Goal: Information Seeking & Learning: Check status

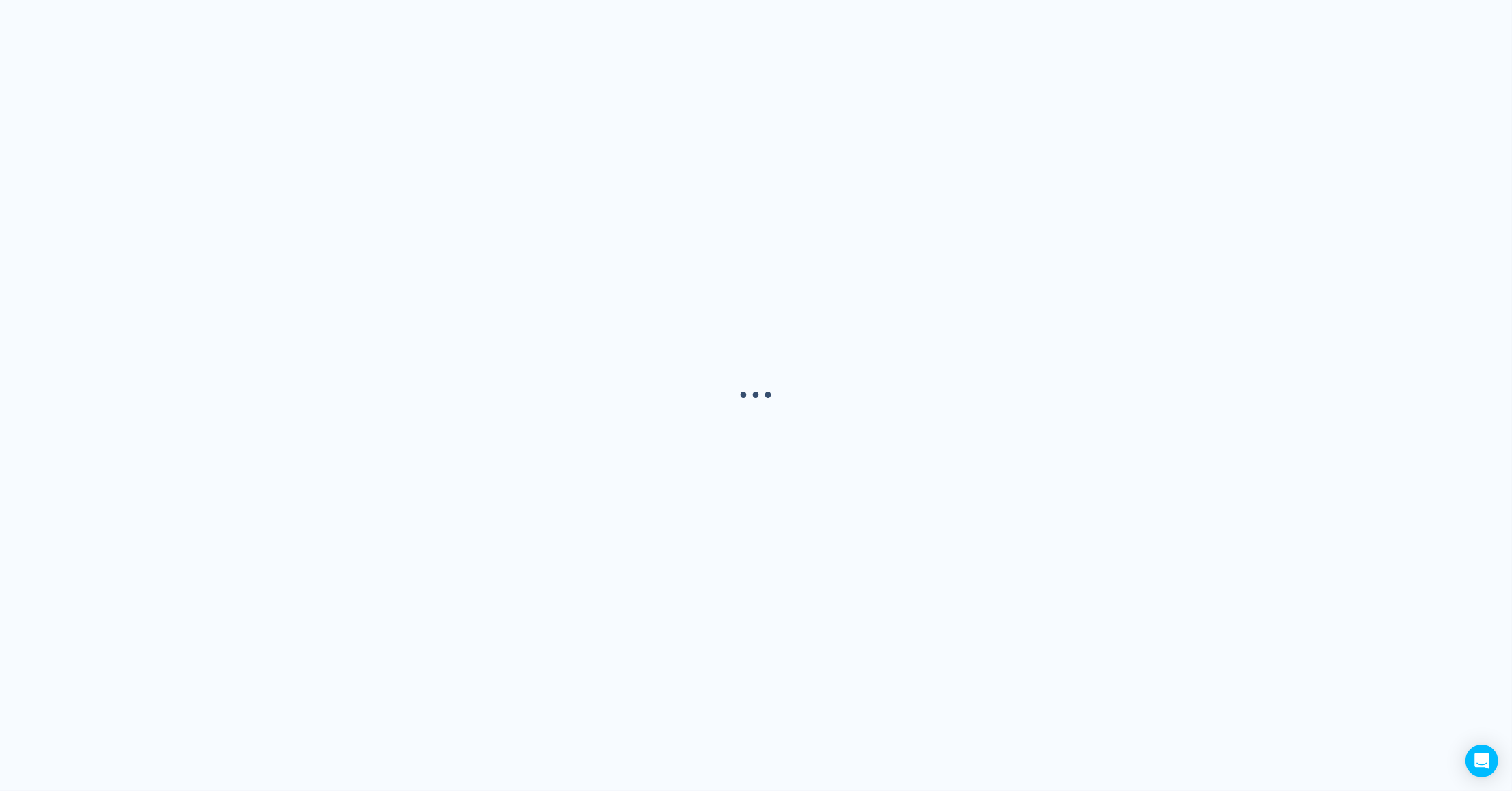
select select "USER"
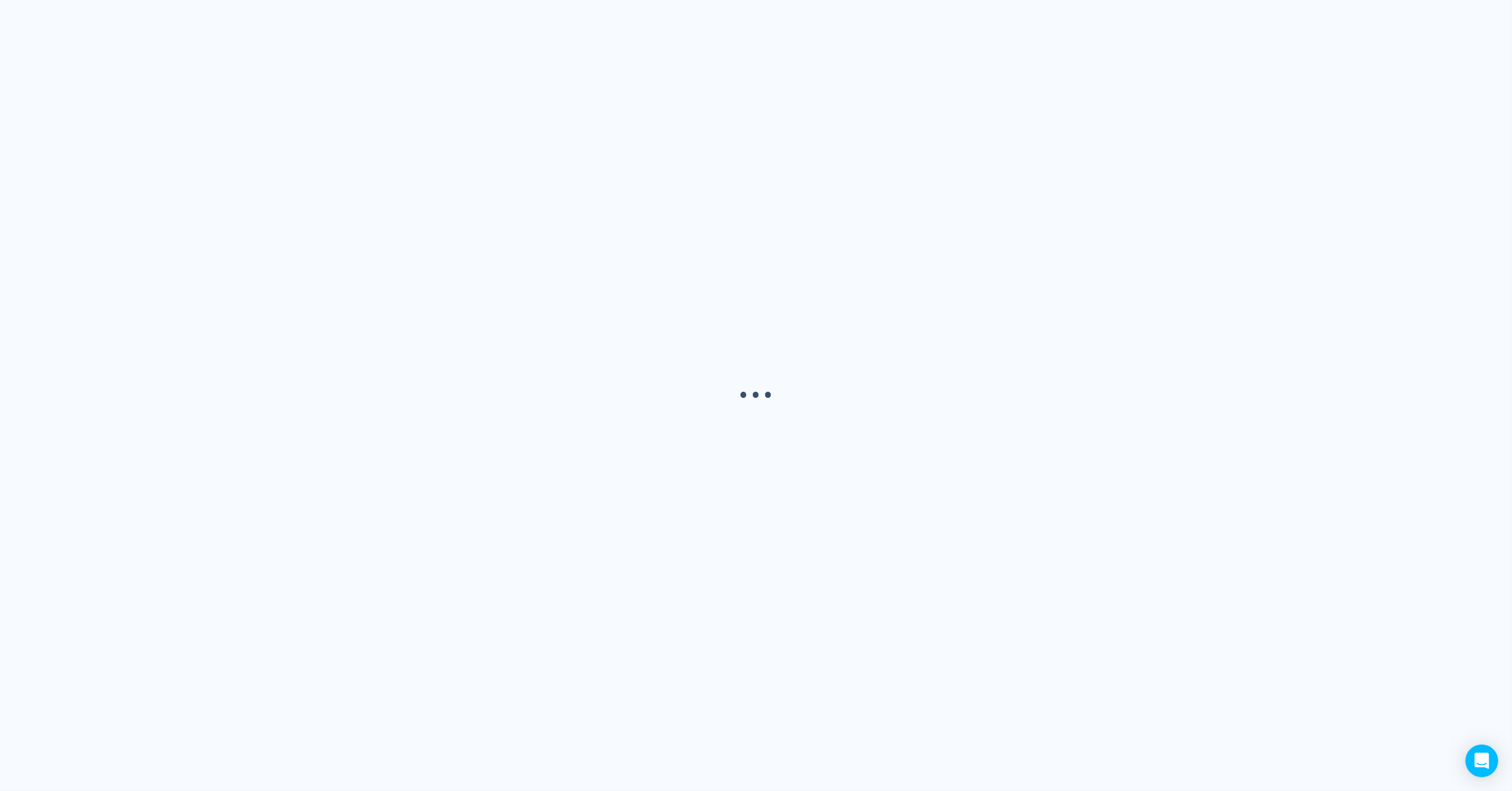
select select "USER"
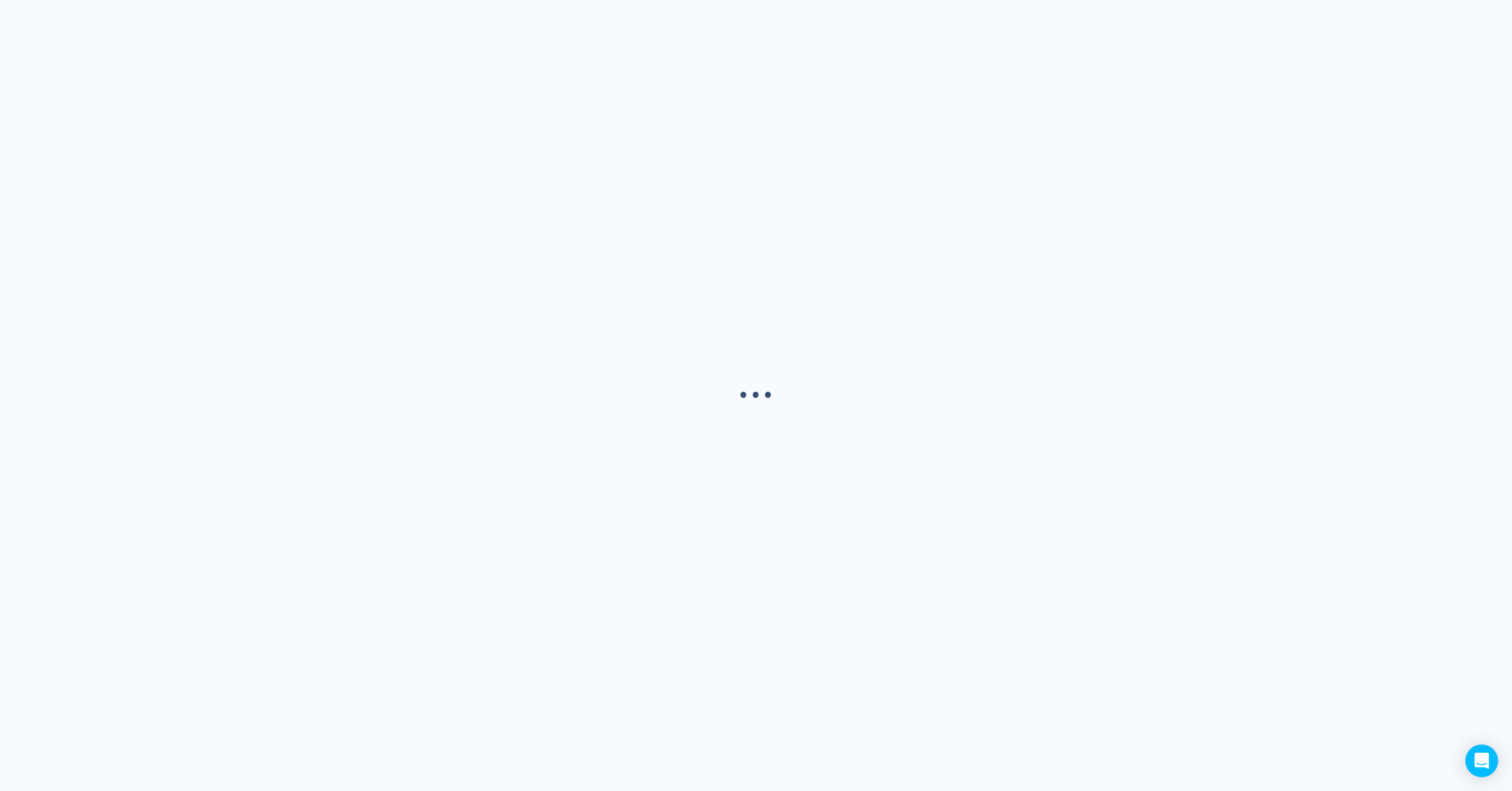
select select "USER"
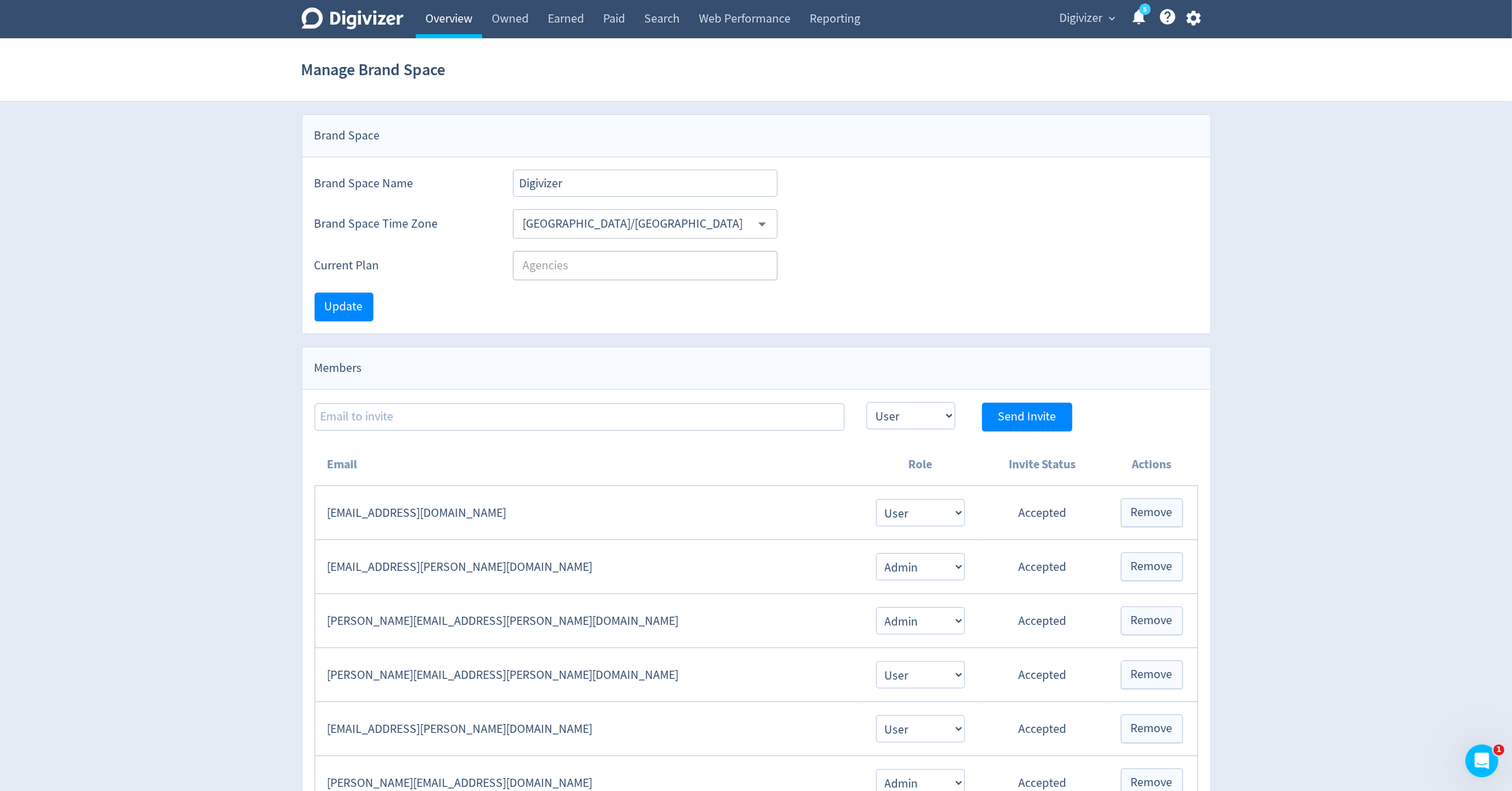
click at [455, 21] on link "Overview" at bounding box center [449, 19] width 66 height 38
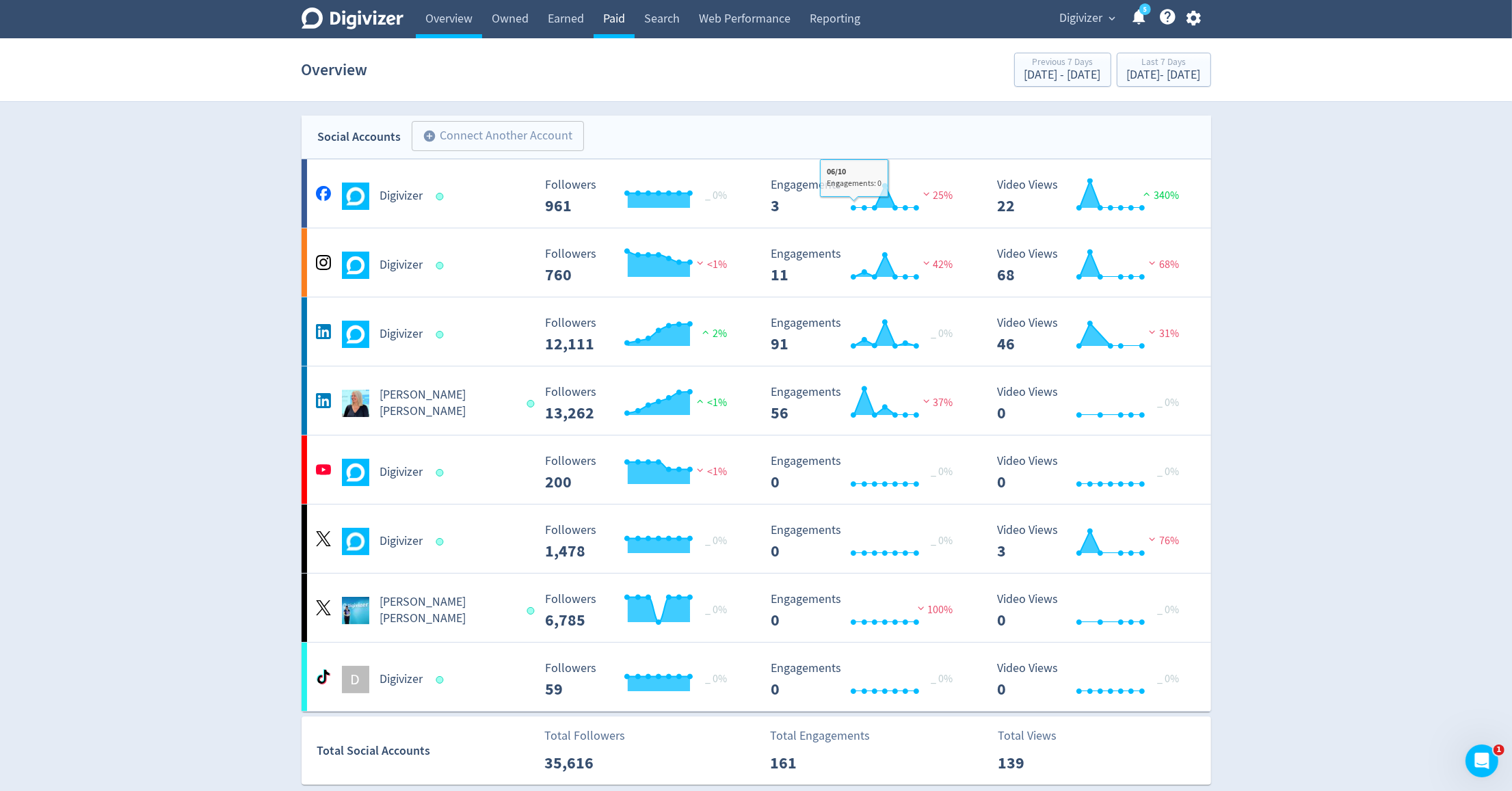
click at [613, 35] on link "Paid" at bounding box center [614, 19] width 41 height 38
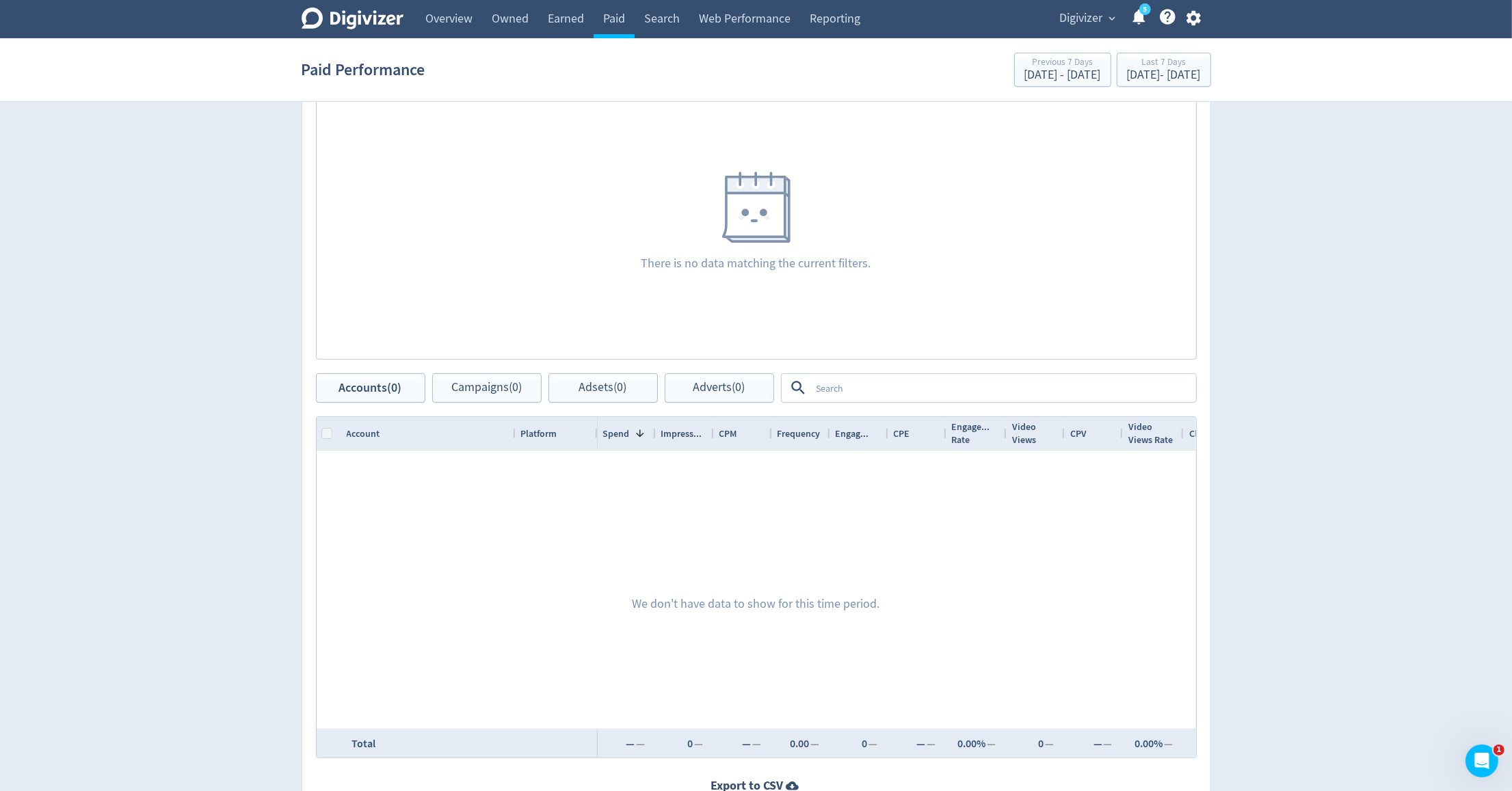
scroll to position [518, 0]
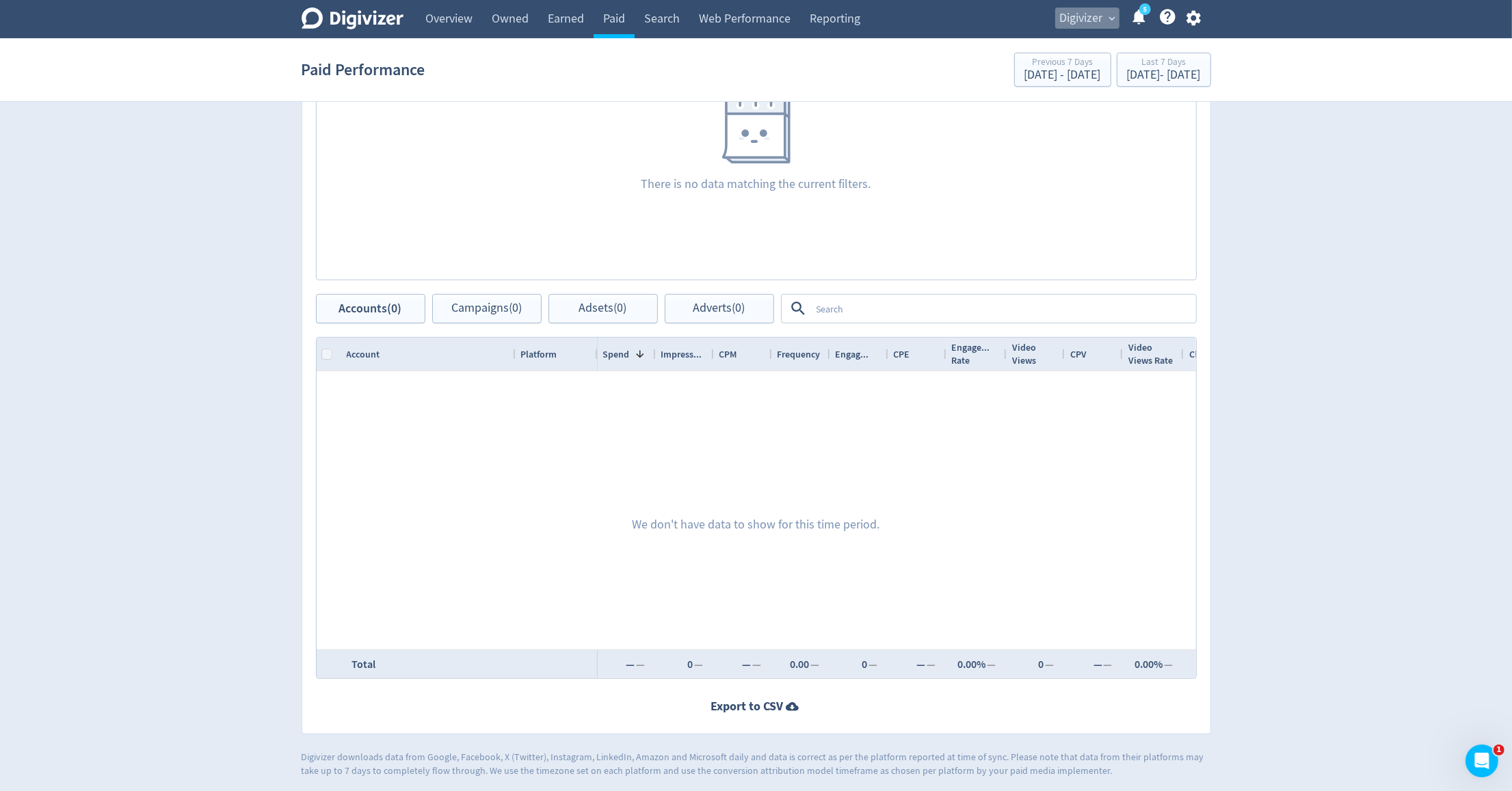
click at [1062, 19] on span "Digivizer" at bounding box center [1082, 18] width 43 height 22
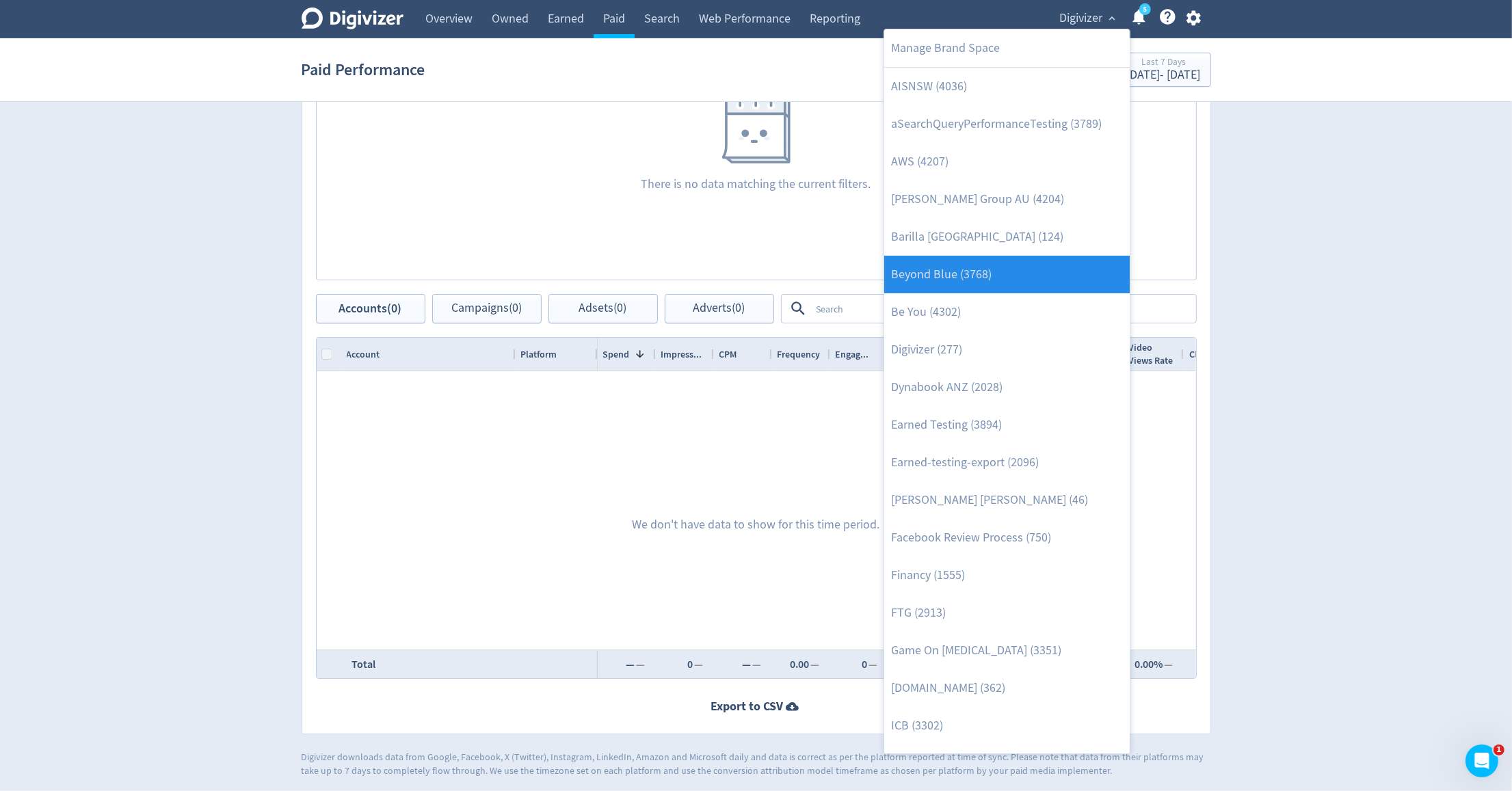
click at [1007, 278] on link "Beyond Blue (3768)" at bounding box center [1007, 274] width 246 height 37
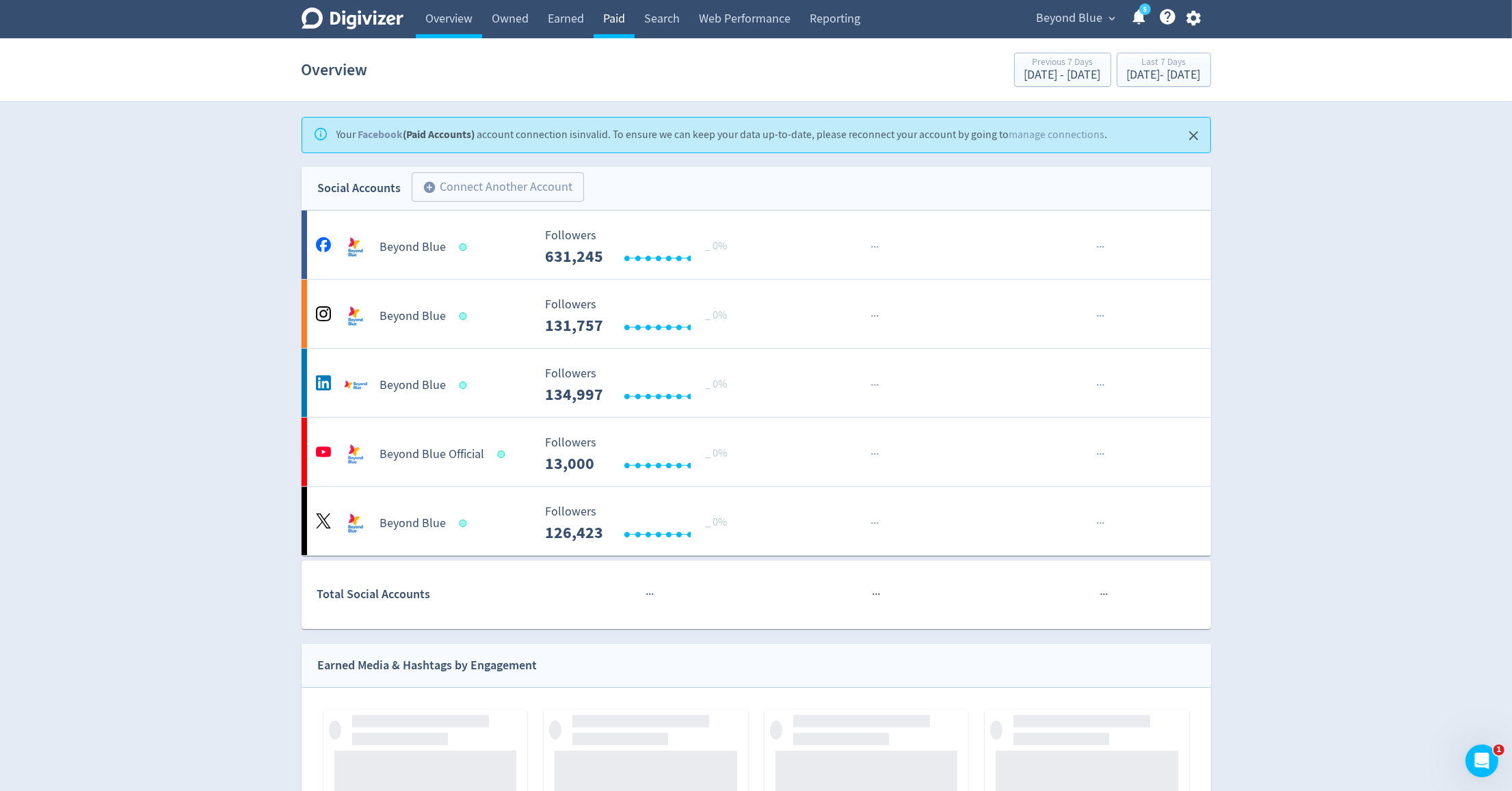
click at [618, 13] on link "Paid" at bounding box center [614, 19] width 41 height 38
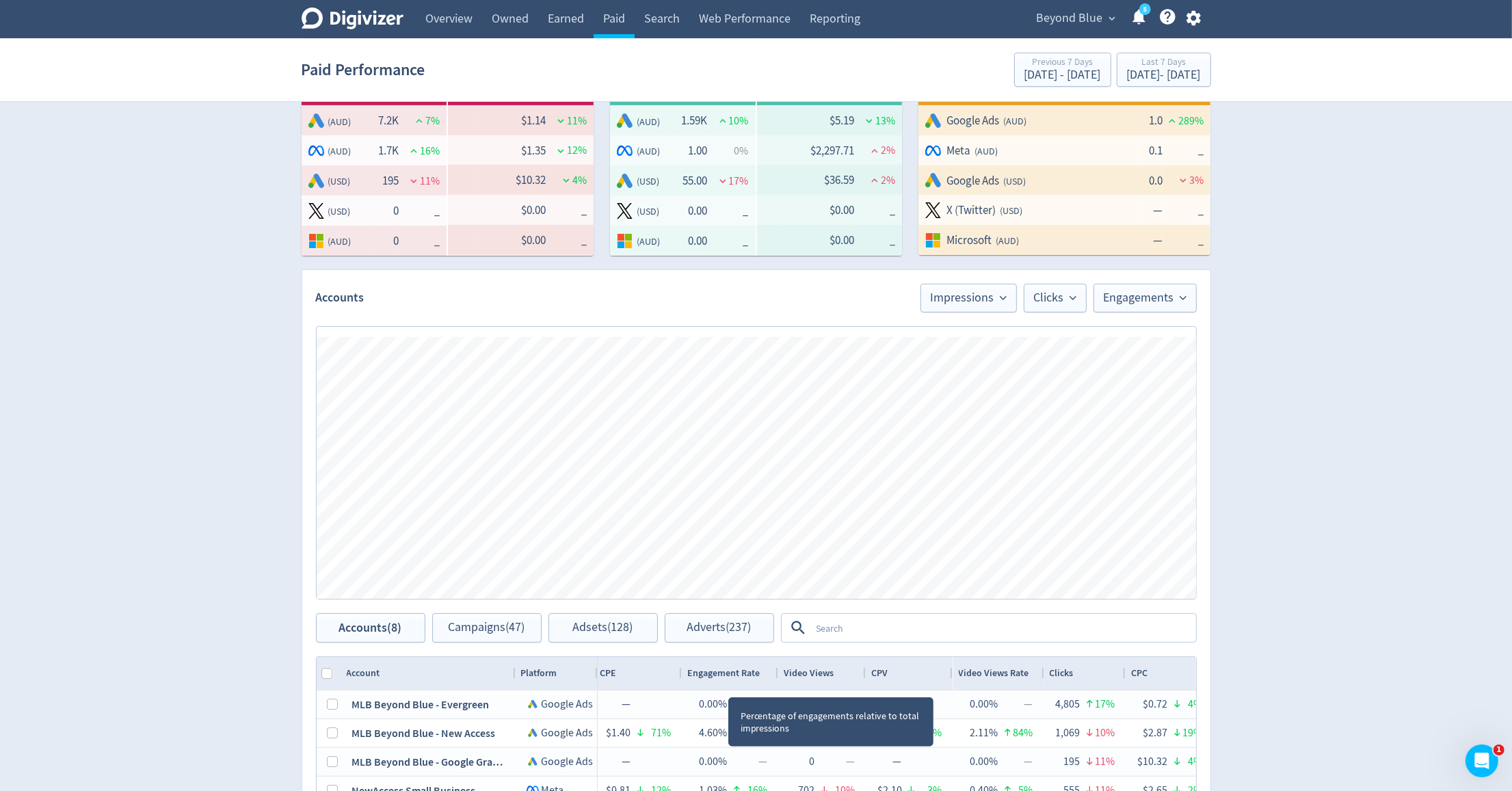
scroll to position [253, 0]
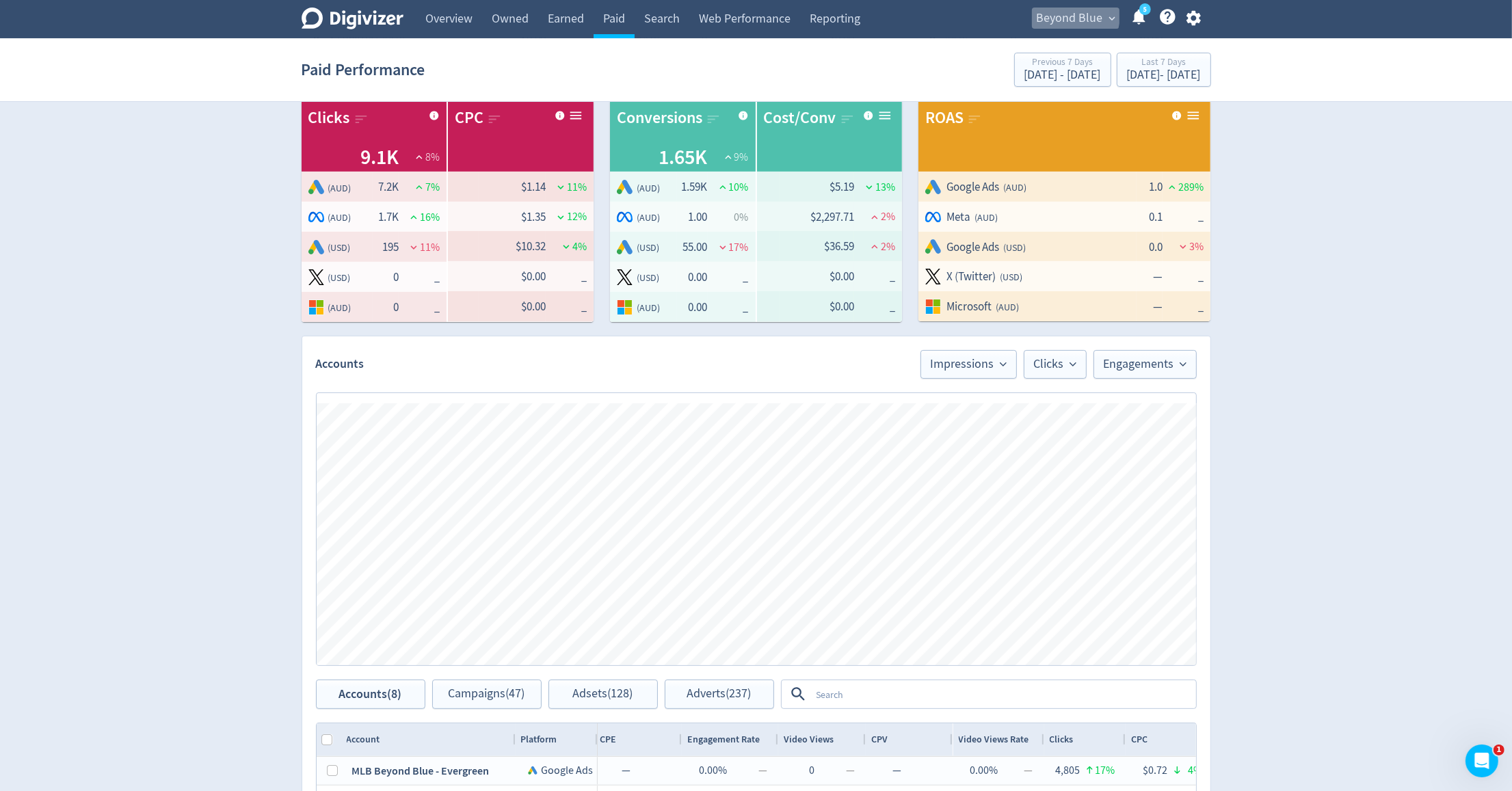
click at [1069, 15] on span "Beyond Blue" at bounding box center [1070, 18] width 66 height 22
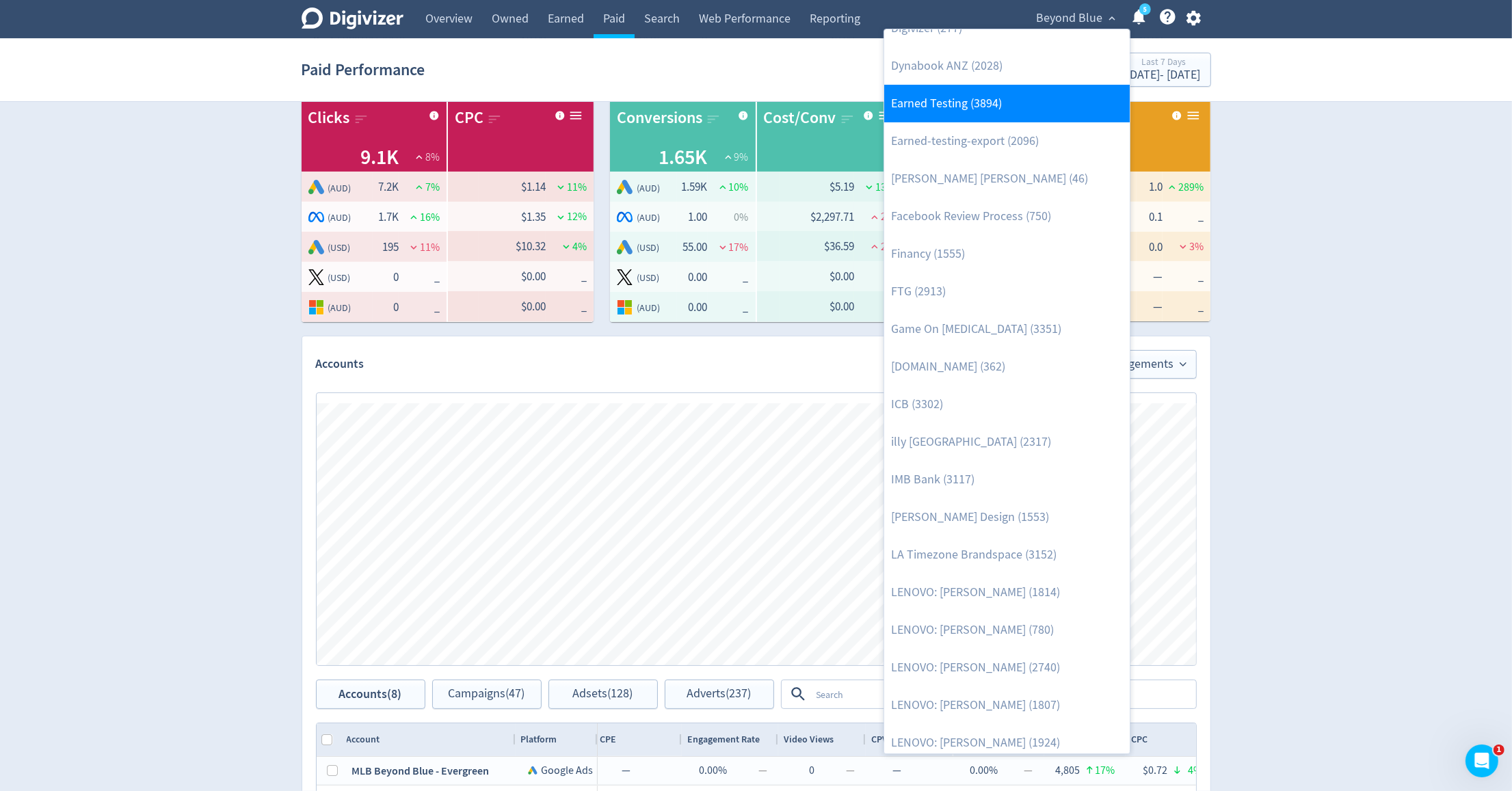
scroll to position [277, 0]
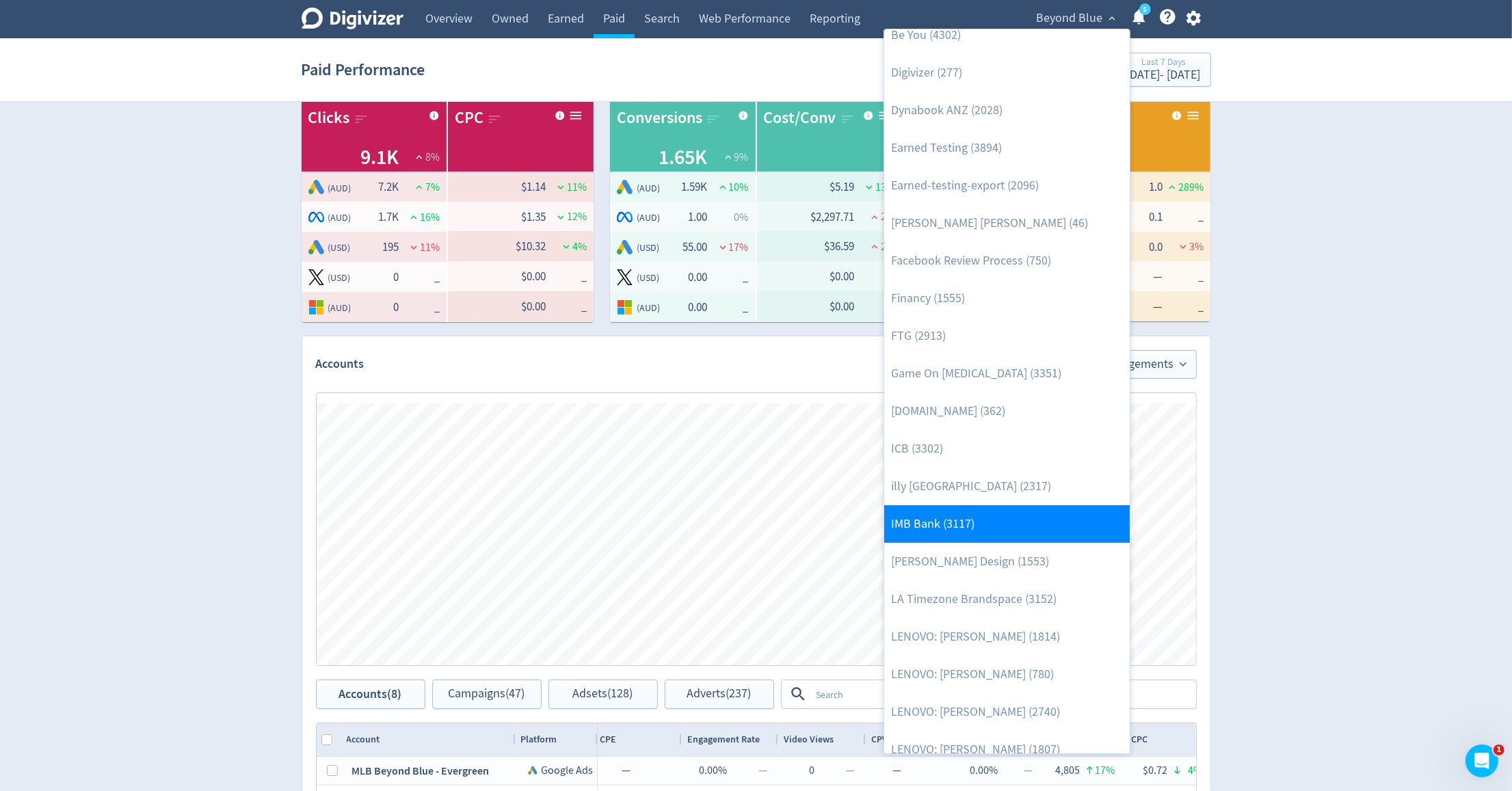
click at [943, 522] on link "IMB Bank (3117)" at bounding box center [1007, 524] width 246 height 37
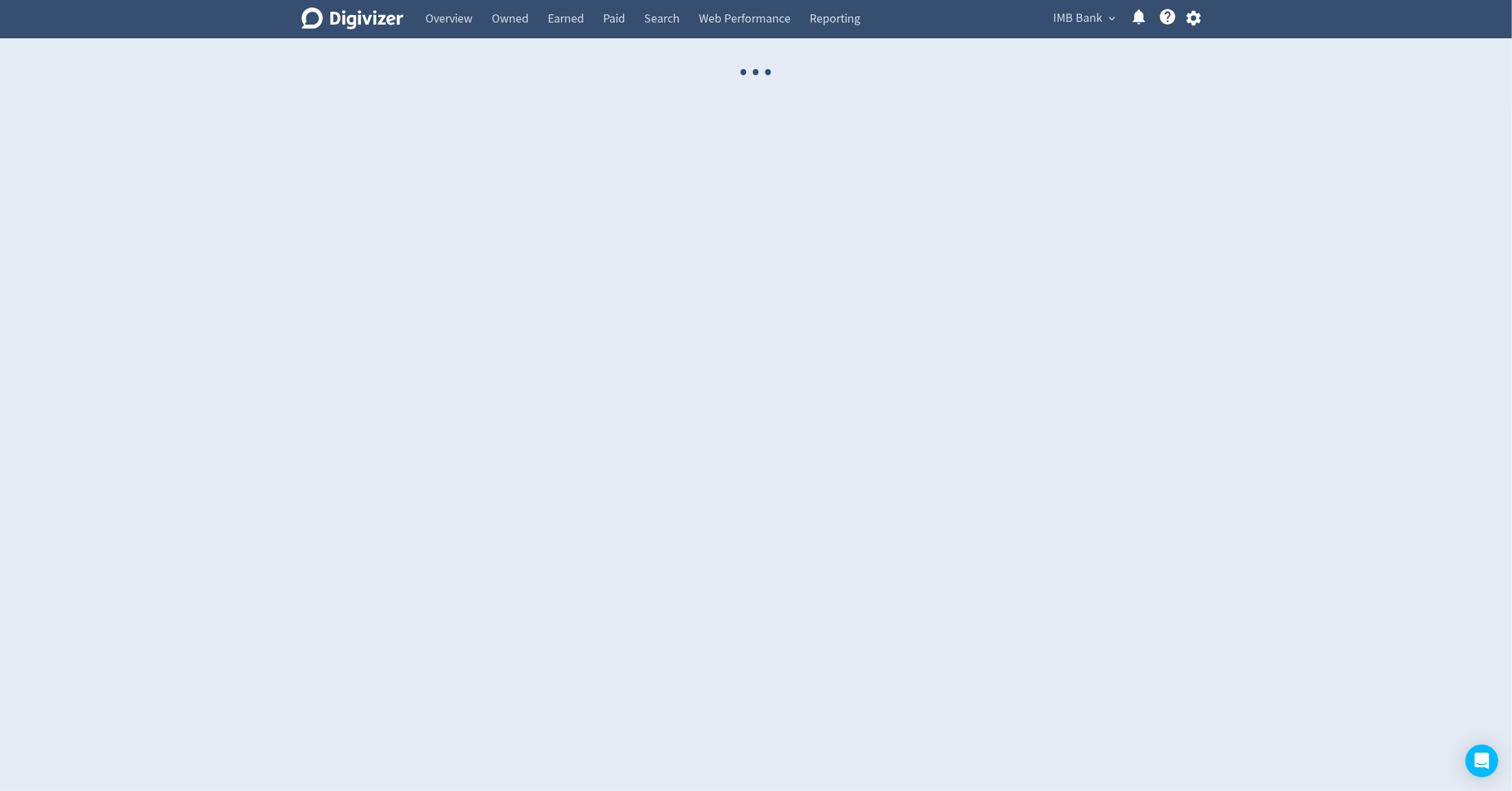
select select "USER"
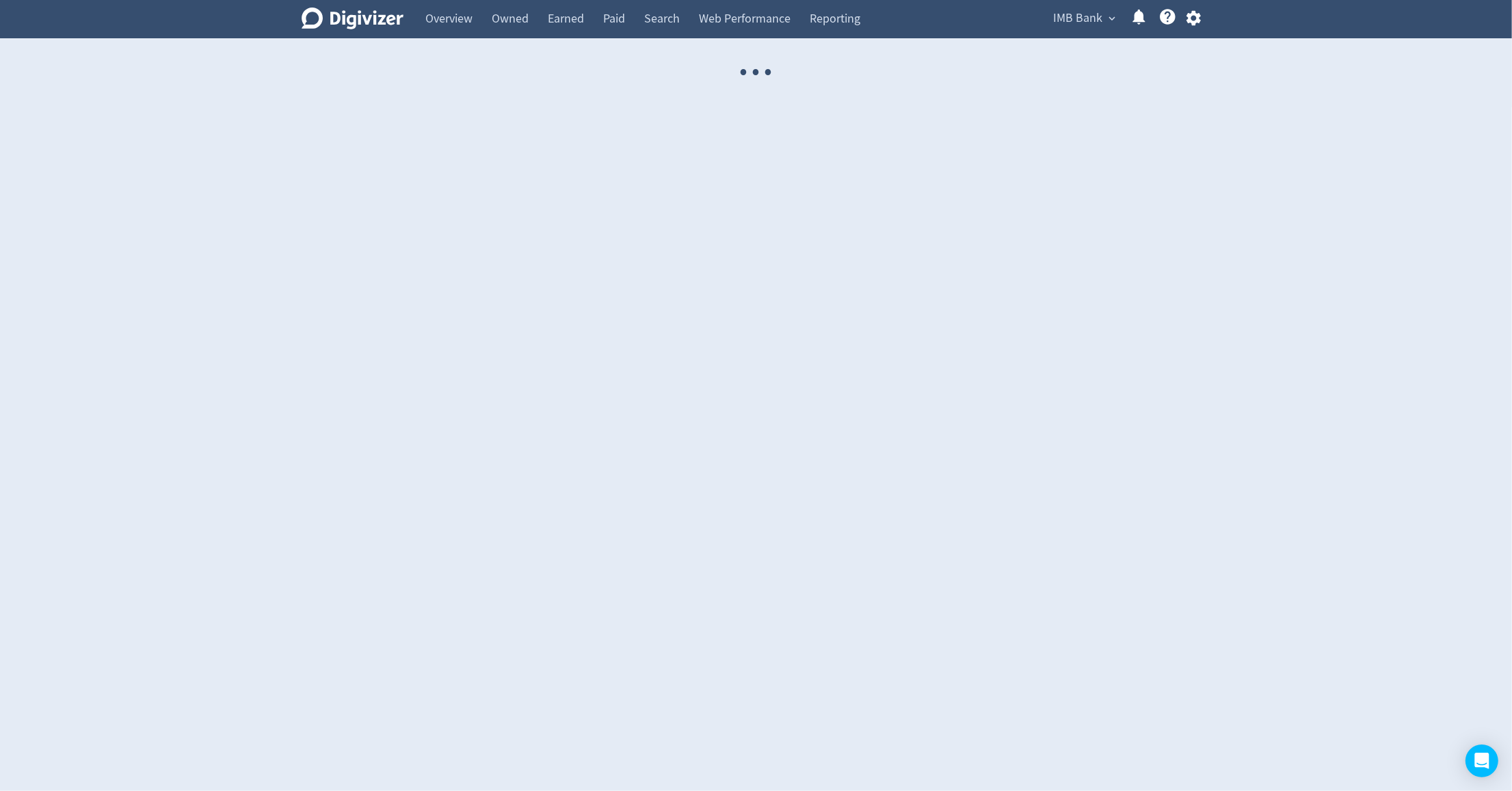
select select "USER"
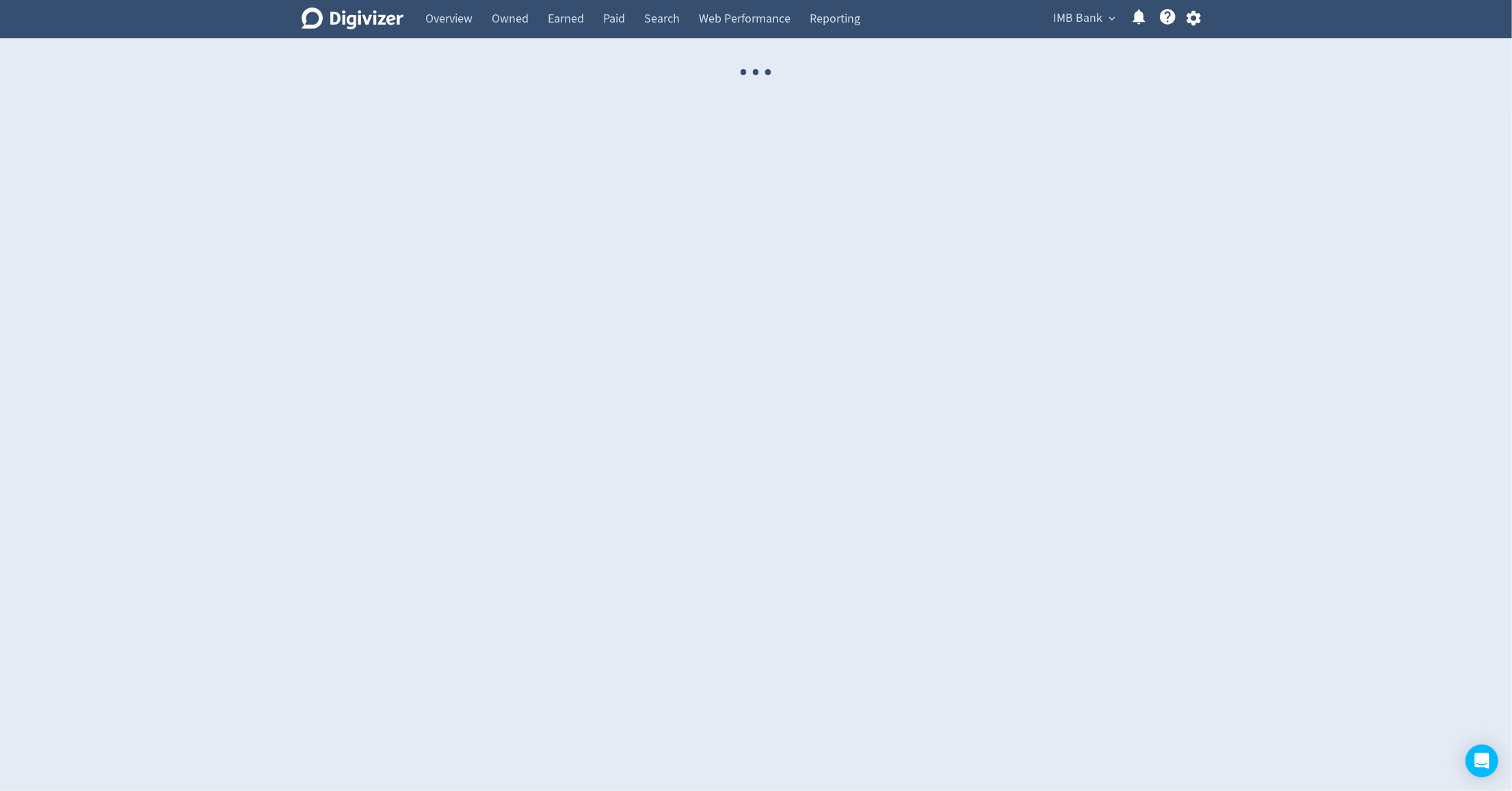
select select "USER"
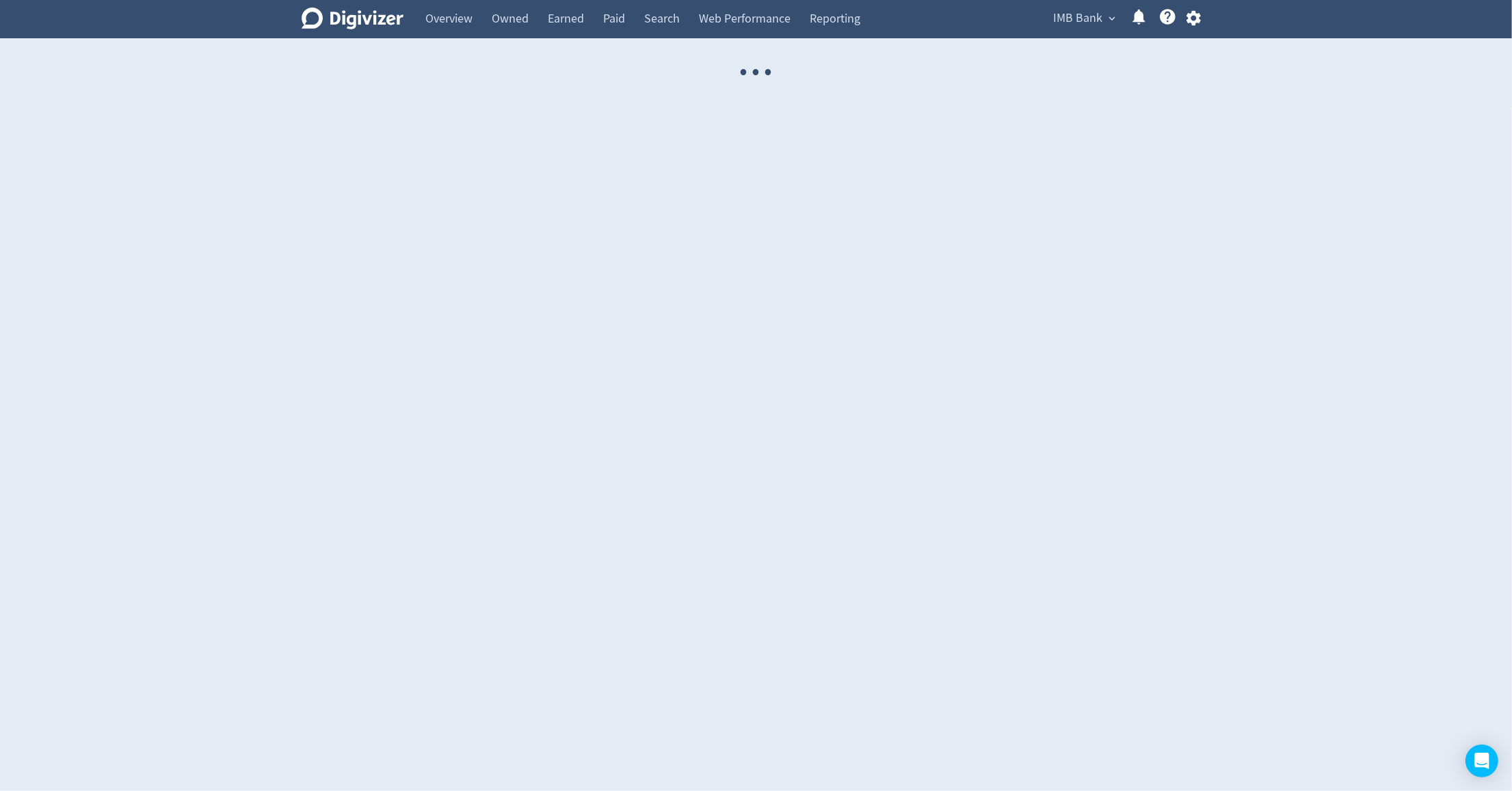
select select "USER"
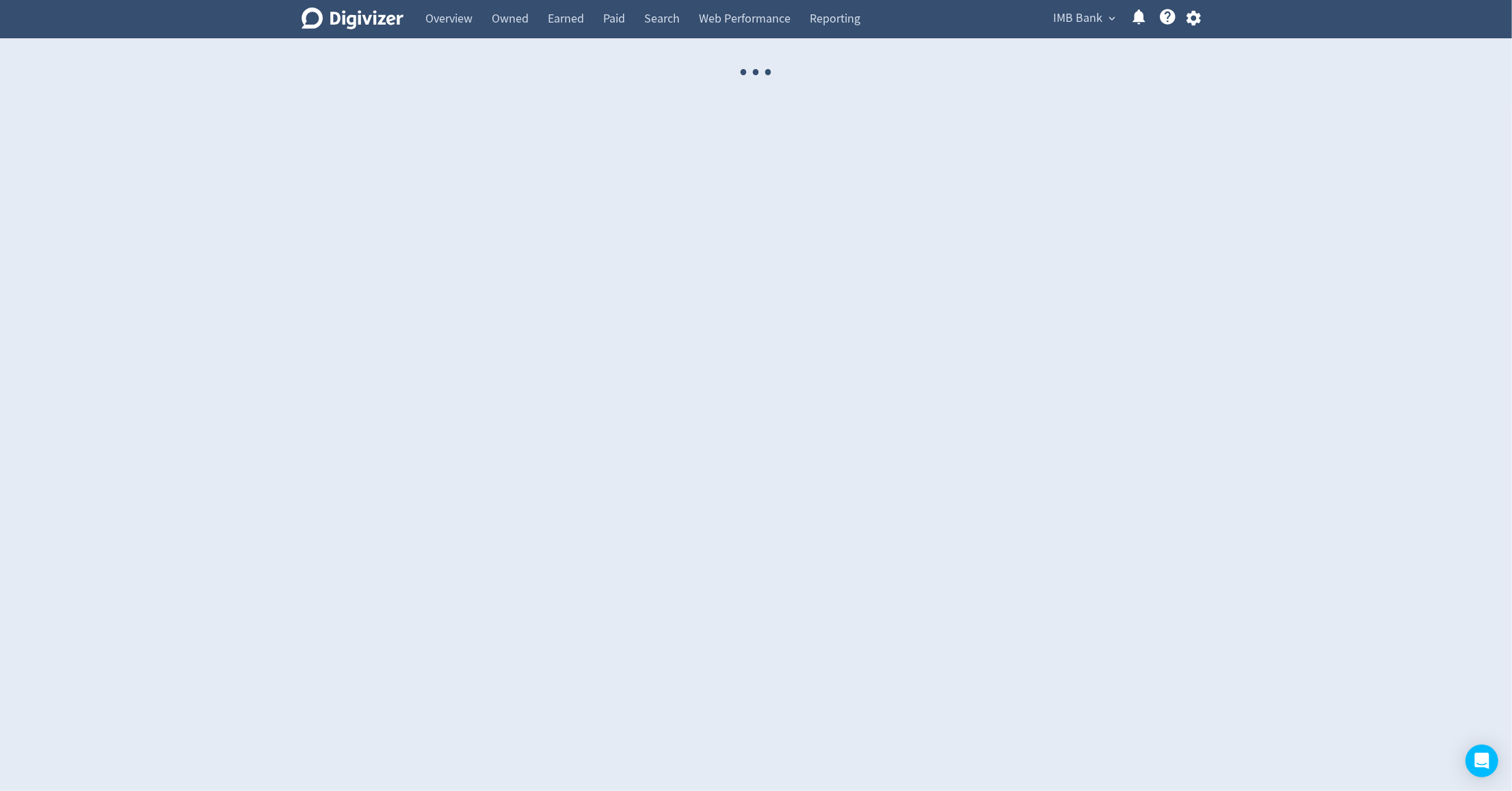
select select "USER"
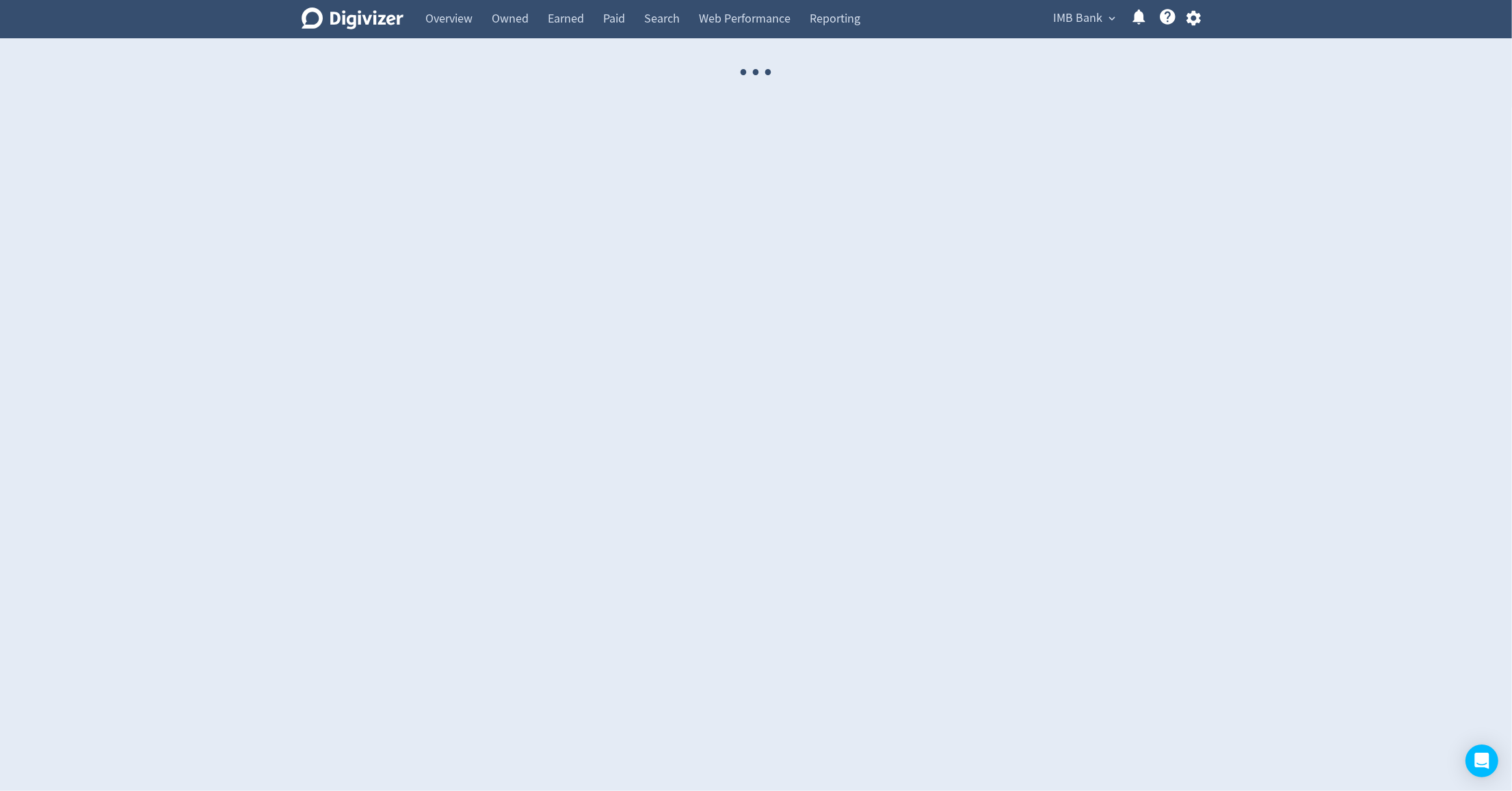
select select "USER"
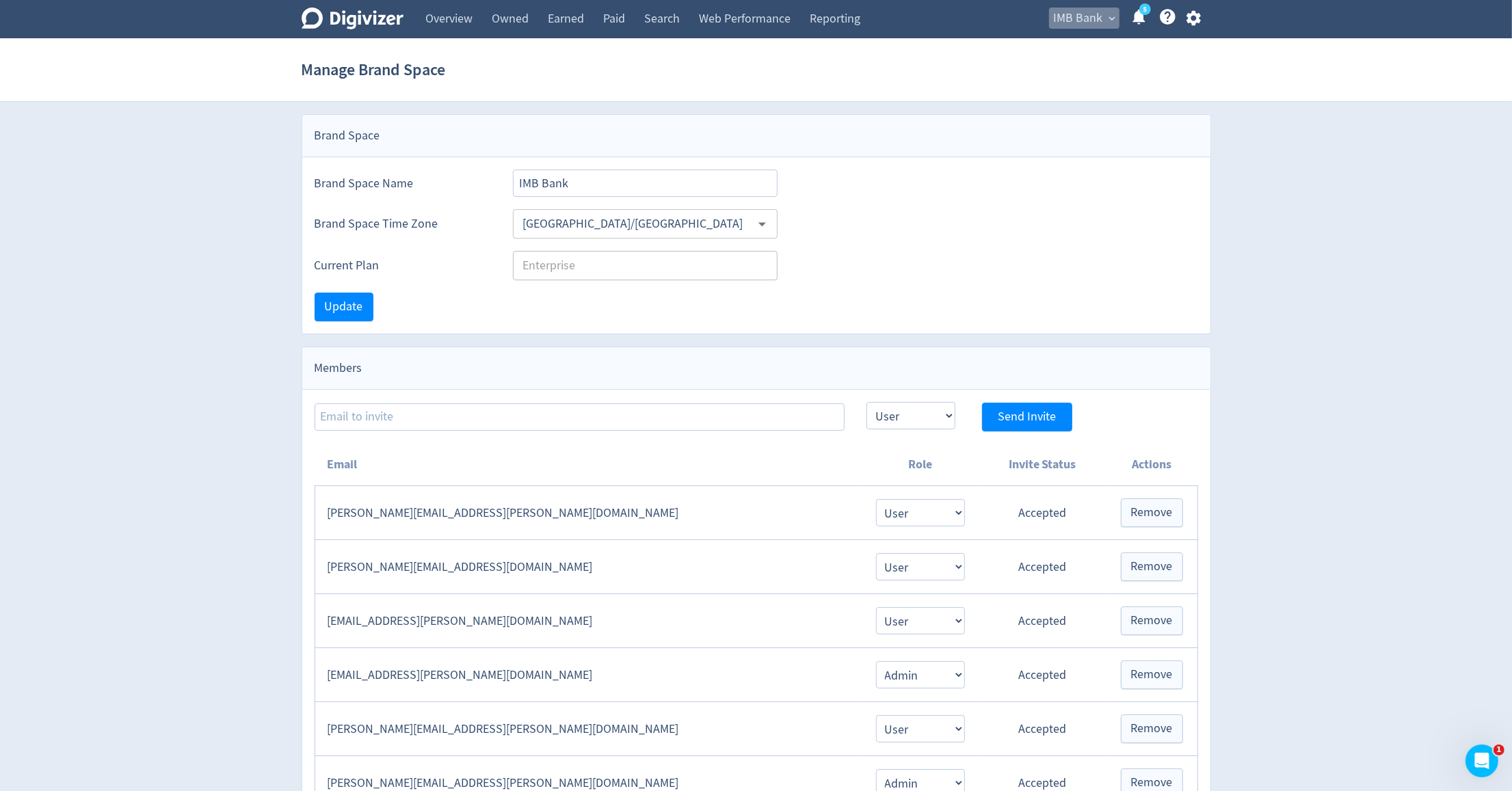
click at [1089, 24] on span "IMB Bank" at bounding box center [1078, 18] width 49 height 22
